Goal: Task Accomplishment & Management: Manage account settings

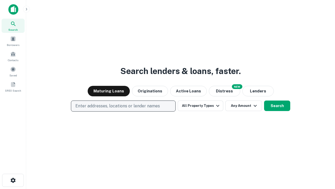
click at [123, 106] on p "Enter addresses, locations or lender names" at bounding box center [117, 106] width 85 height 6
type input "**********"
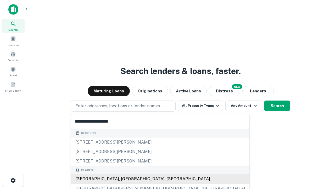
click at [125, 179] on div "[GEOGRAPHIC_DATA], [GEOGRAPHIC_DATA], [GEOGRAPHIC_DATA]" at bounding box center [160, 178] width 178 height 9
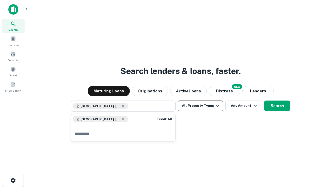
click at [201, 106] on button "All Property Types" at bounding box center [201, 105] width 46 height 10
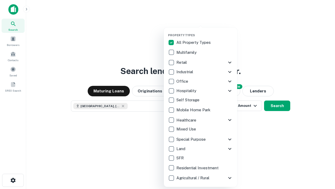
click at [205, 32] on button "button" at bounding box center [204, 32] width 73 height 0
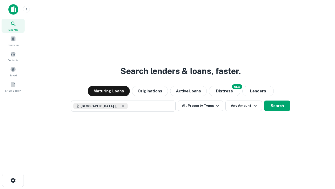
scroll to position [8, 0]
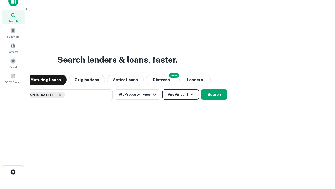
click at [162, 89] on button "Any Amount" at bounding box center [180, 94] width 37 height 10
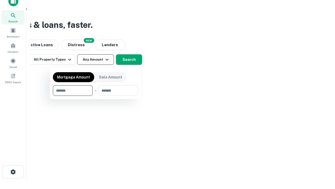
type input "*******"
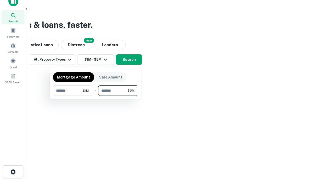
type input "*******"
click at [96, 96] on button "button" at bounding box center [95, 96] width 85 height 0
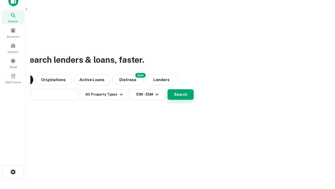
click at [168, 89] on button "Search" at bounding box center [181, 94] width 26 height 10
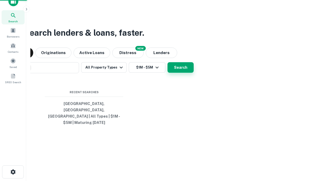
scroll to position [17, 148]
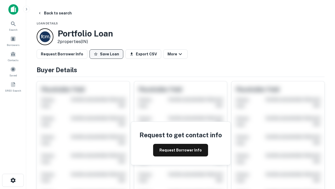
click at [106, 54] on button "Save Loan" at bounding box center [107, 53] width 34 height 9
click at [108, 54] on button "Loan Saved" at bounding box center [108, 53] width 36 height 9
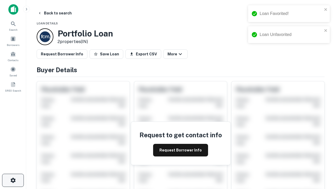
click at [13, 180] on icon "button" at bounding box center [13, 180] width 6 height 6
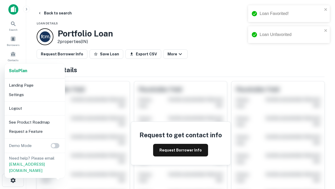
click at [35, 108] on li "Logout" at bounding box center [35, 108] width 56 height 9
